Goal: Information Seeking & Learning: Learn about a topic

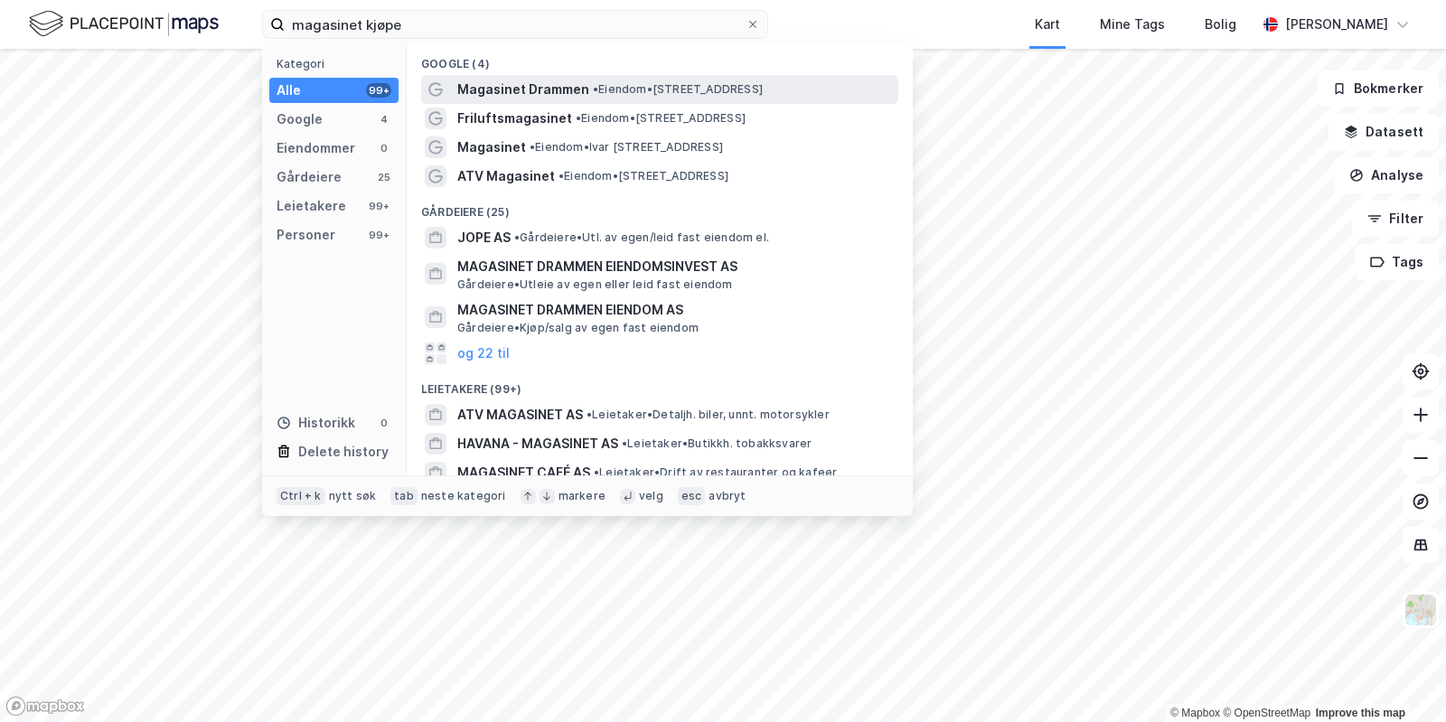
click at [526, 86] on span "Magasinet Drammen" at bounding box center [523, 90] width 132 height 22
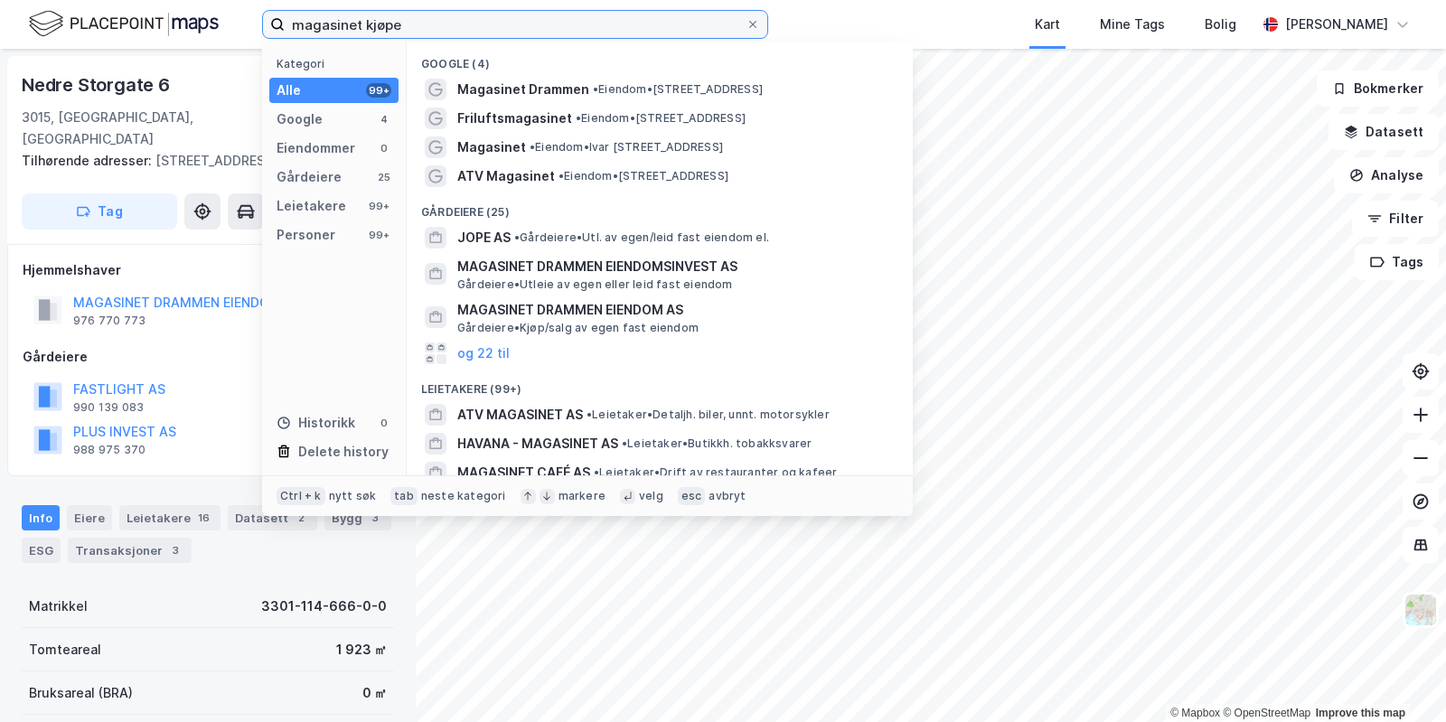
drag, startPoint x: 390, startPoint y: 16, endPoint x: 89, endPoint y: 6, distance: 301.2
click at [285, 11] on input "magasinet kjøpe" at bounding box center [515, 24] width 461 height 27
paste input "[GEOGRAPHIC_DATA]"
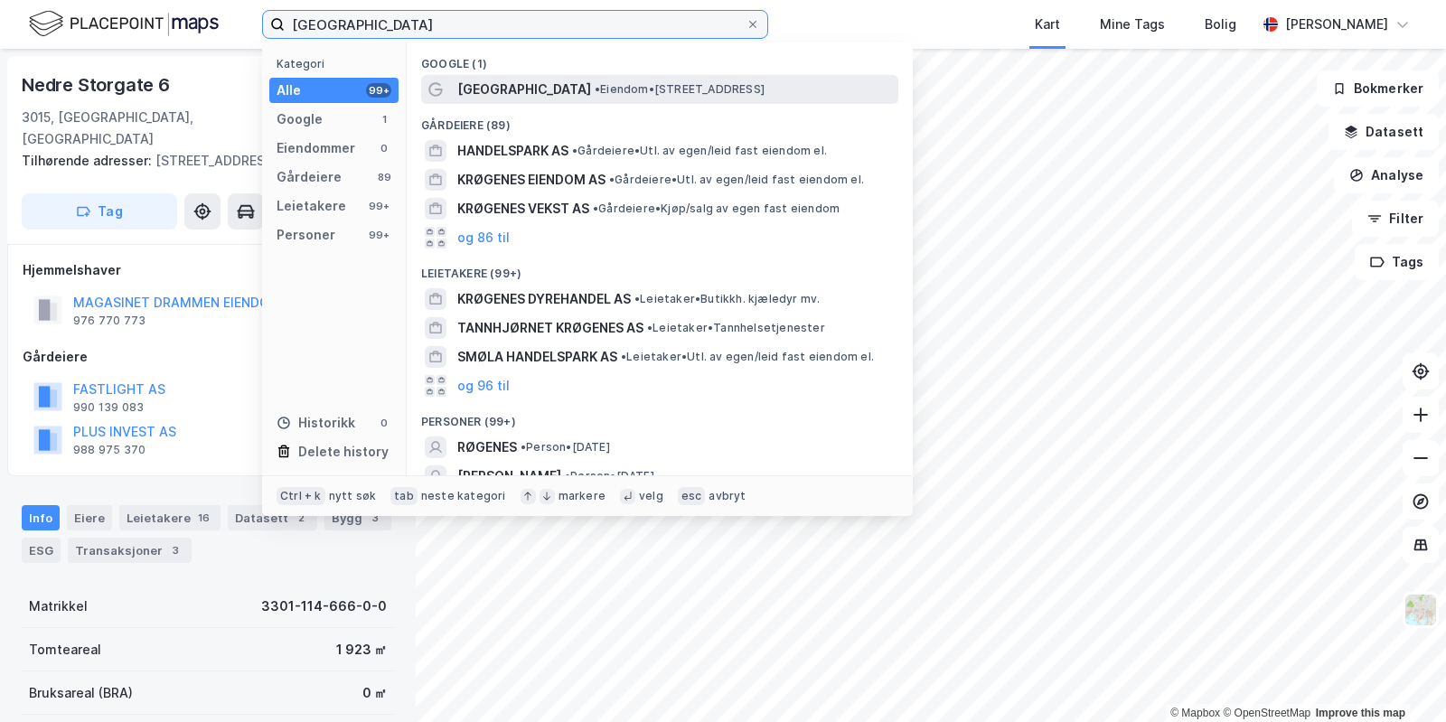
type input "[GEOGRAPHIC_DATA]"
click at [580, 89] on span "[GEOGRAPHIC_DATA]" at bounding box center [524, 90] width 134 height 22
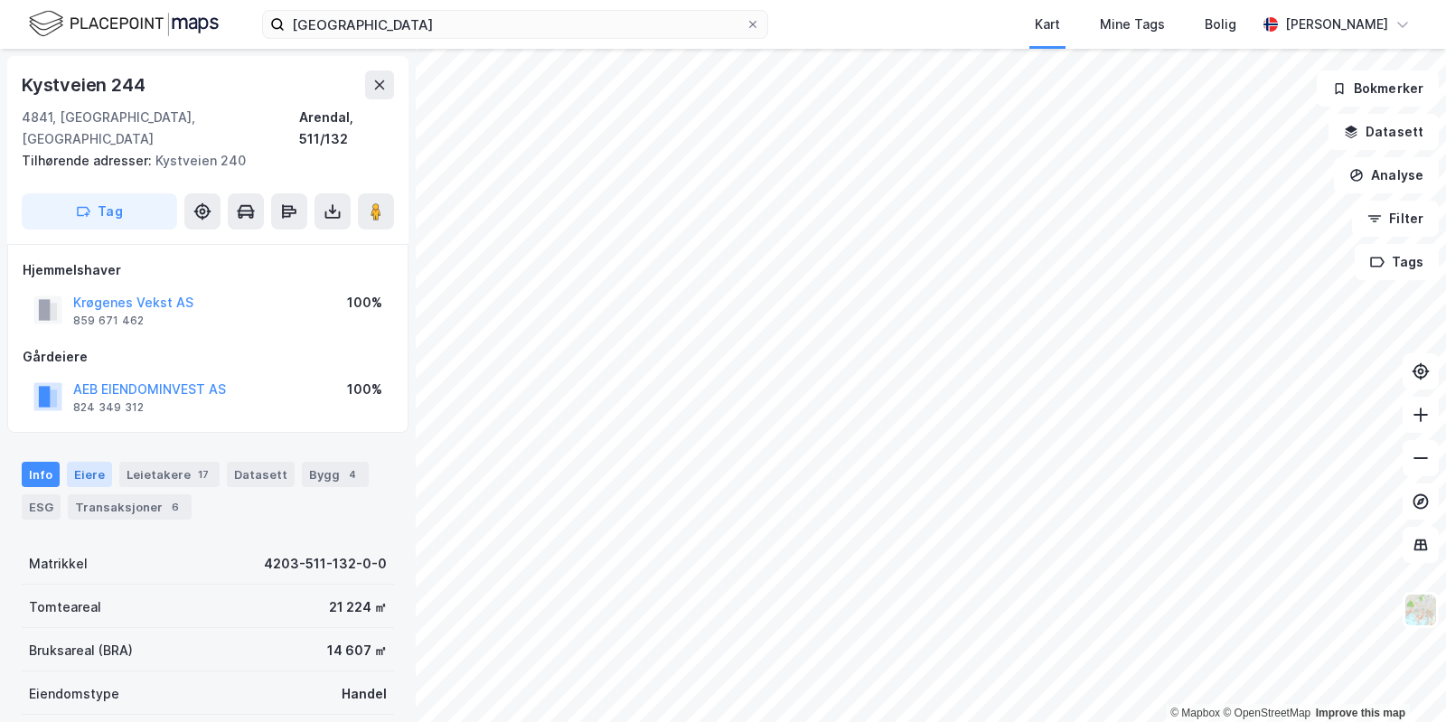
click at [100, 462] on div "Eiere" at bounding box center [89, 474] width 45 height 25
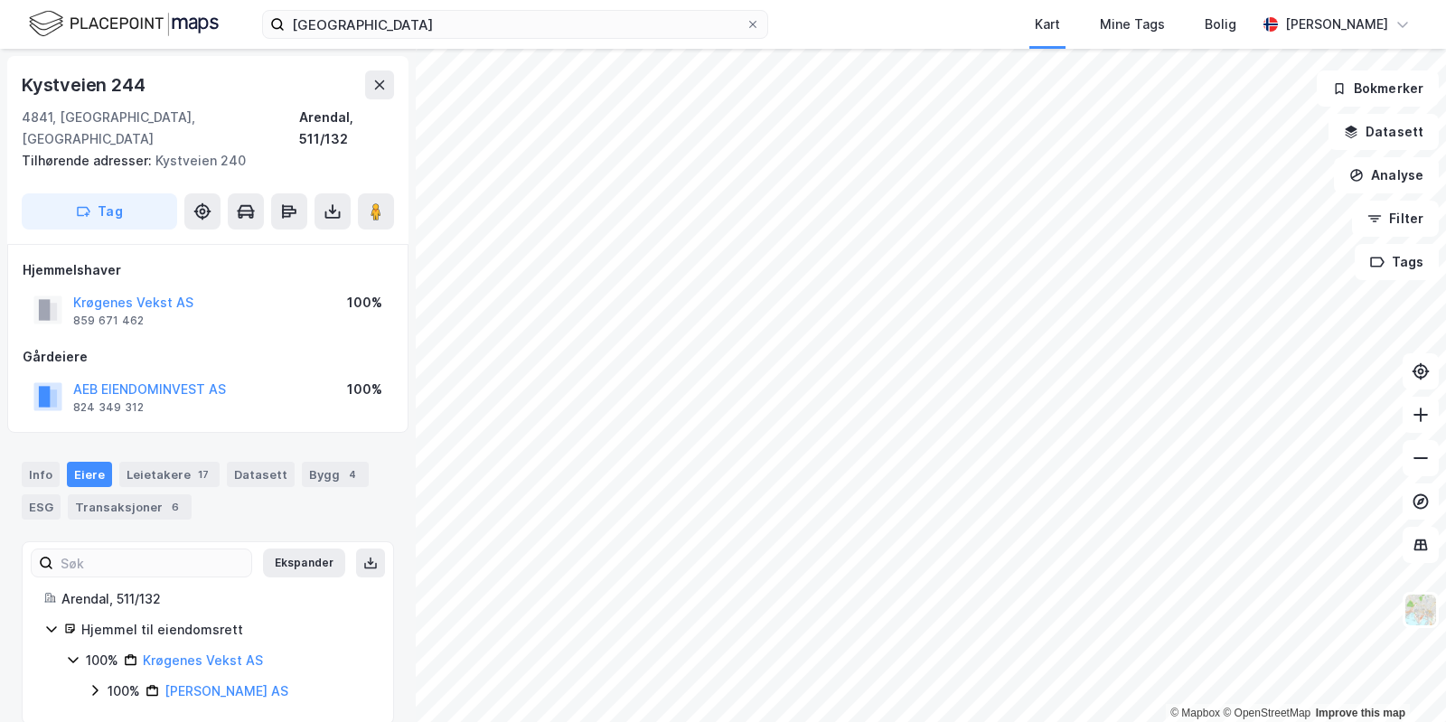
click at [102, 683] on icon at bounding box center [95, 690] width 14 height 14
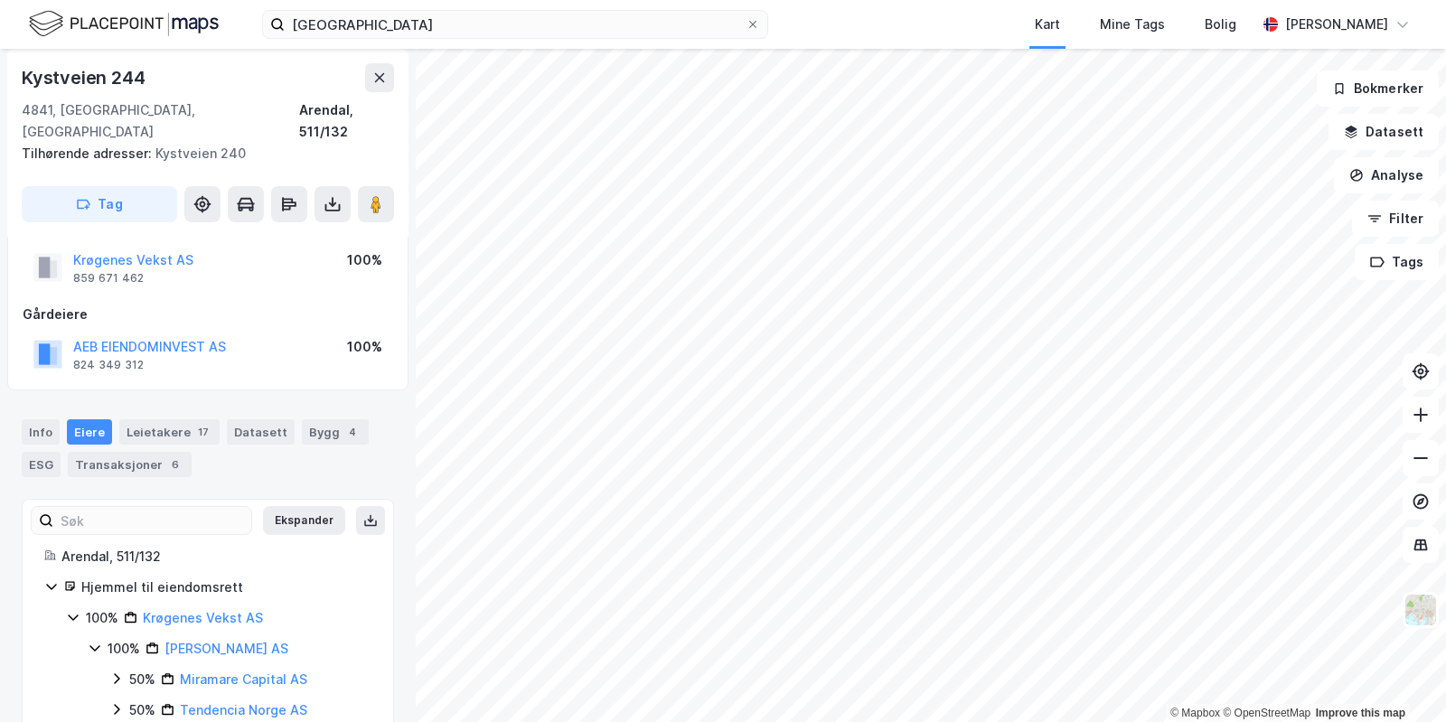
scroll to position [68, 0]
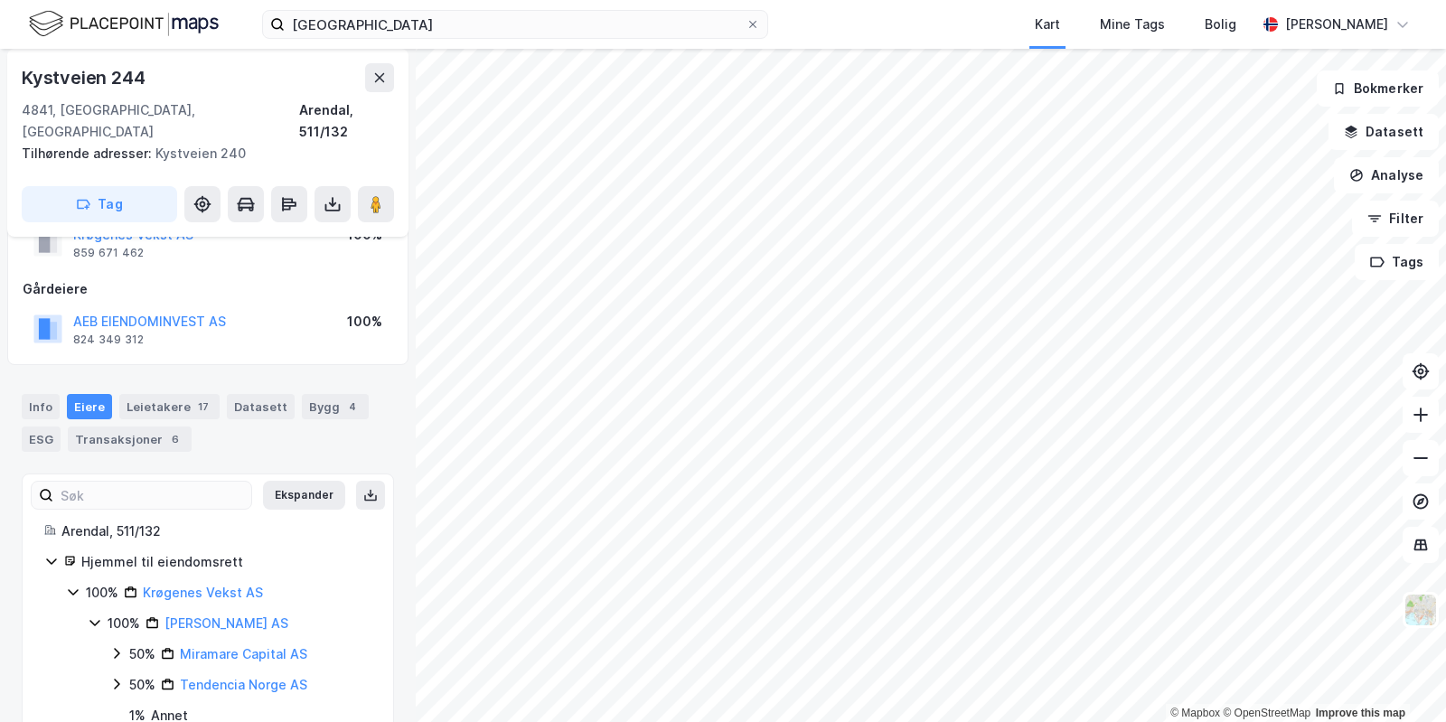
click at [123, 646] on icon at bounding box center [116, 653] width 14 height 14
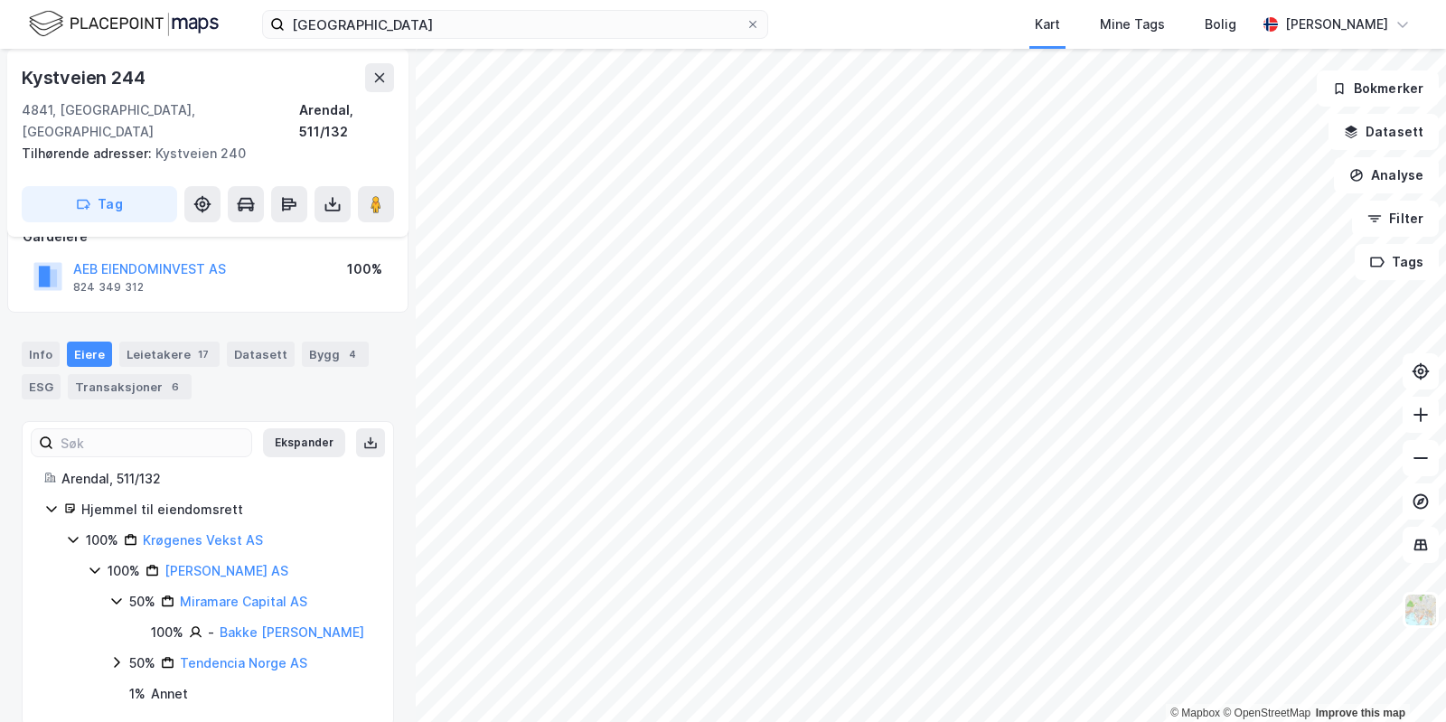
scroll to position [125, 0]
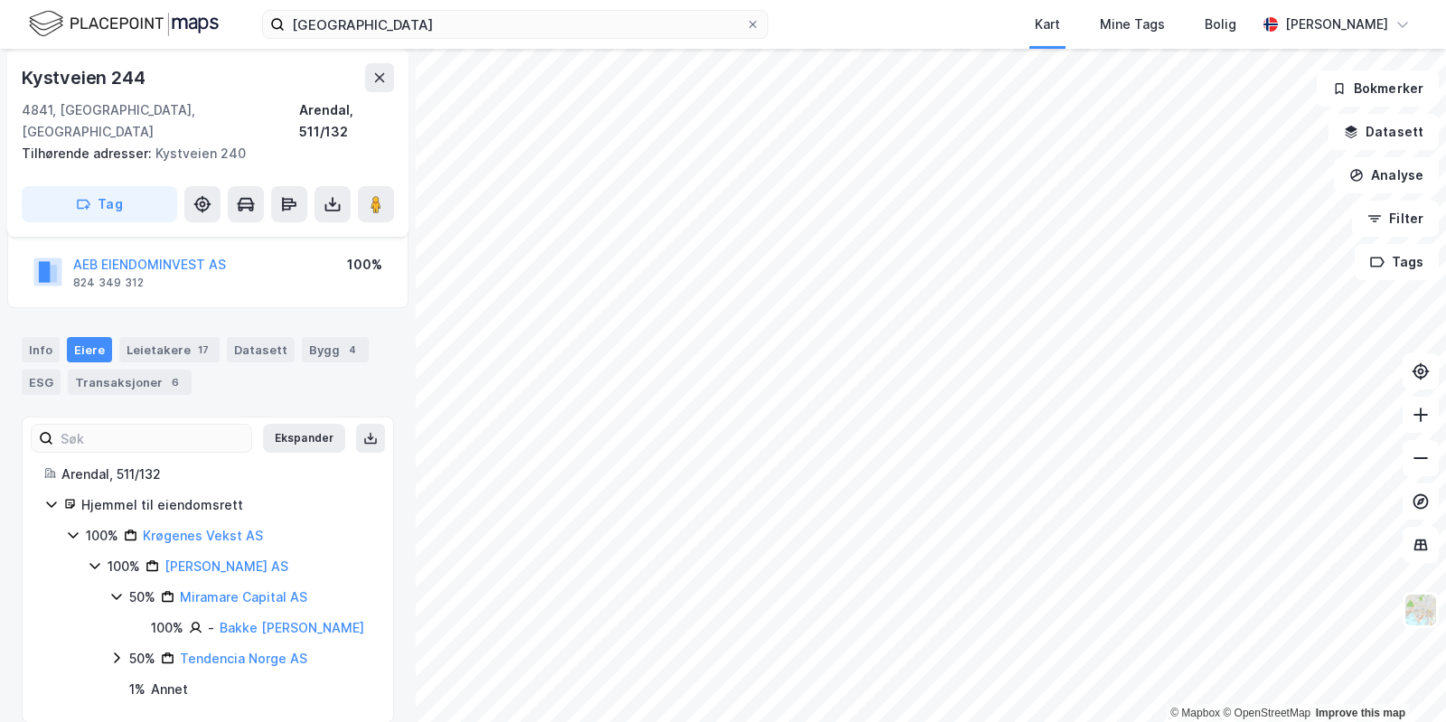
click at [120, 651] on icon at bounding box center [116, 658] width 14 height 14
click at [371, 195] on image at bounding box center [376, 204] width 11 height 18
click at [319, 337] on div "Bygg 4" at bounding box center [335, 349] width 67 height 25
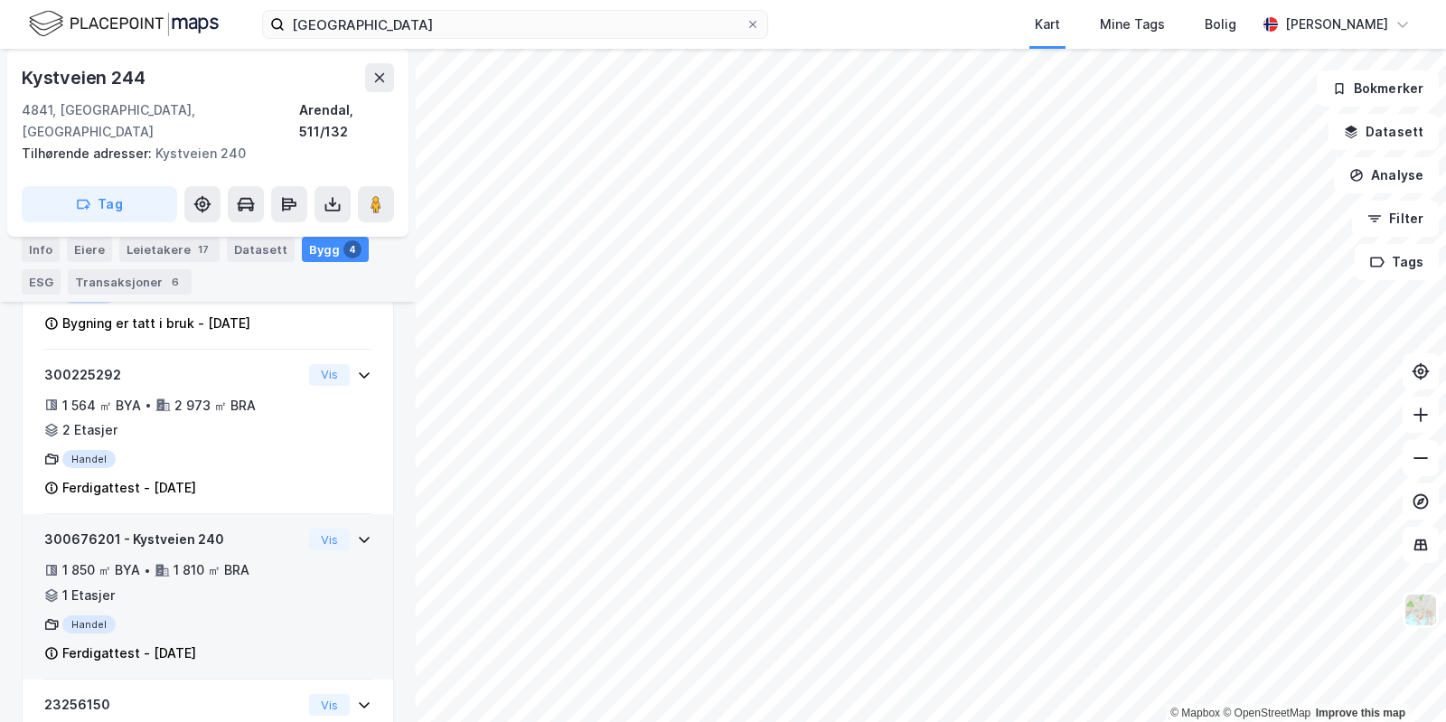
scroll to position [573, 0]
